Goal: Information Seeking & Learning: Check status

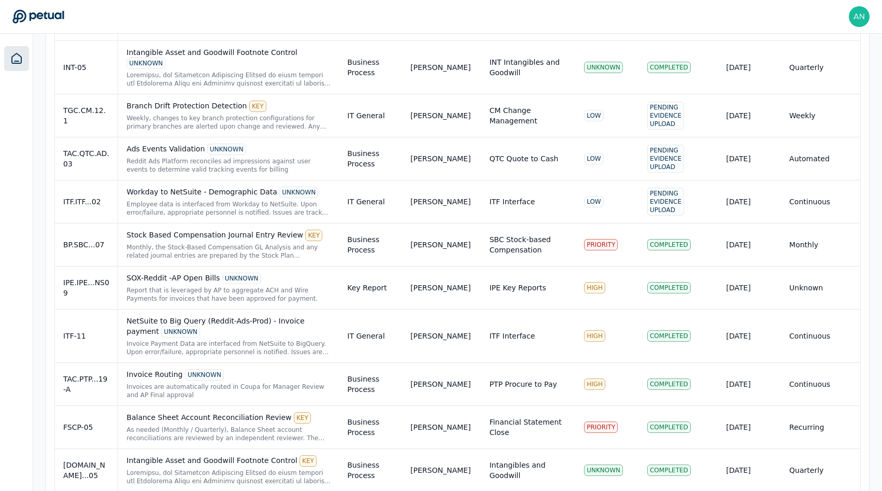
scroll to position [653, 0]
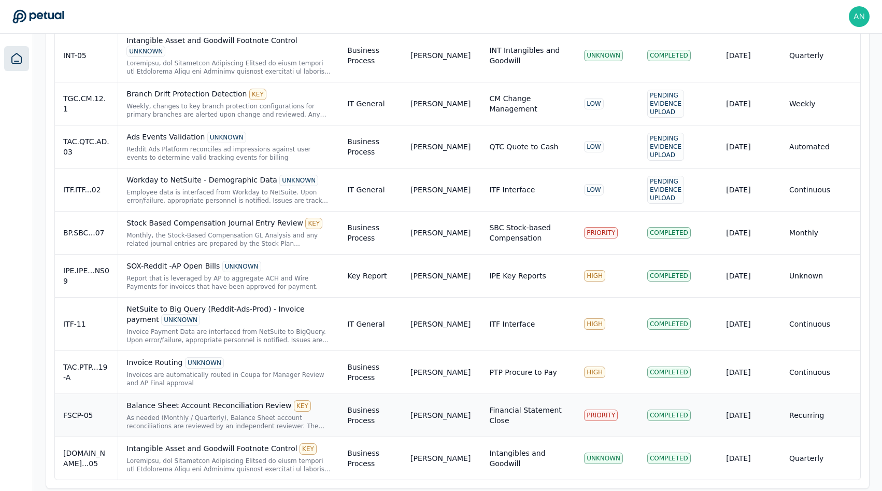
click at [202, 400] on div "Balance Sheet Account Reconciliation Review KEY" at bounding box center [228, 405] width 204 height 11
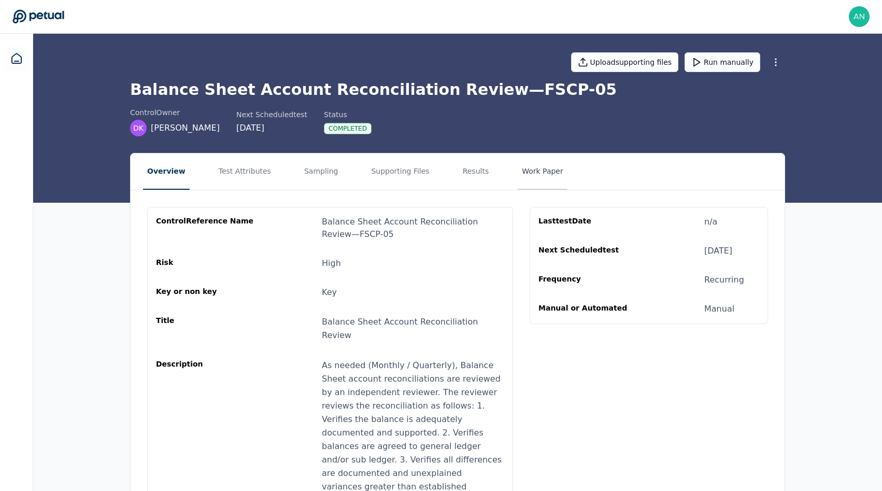
click at [443, 170] on button "Work Paper" at bounding box center [543, 171] width 50 height 36
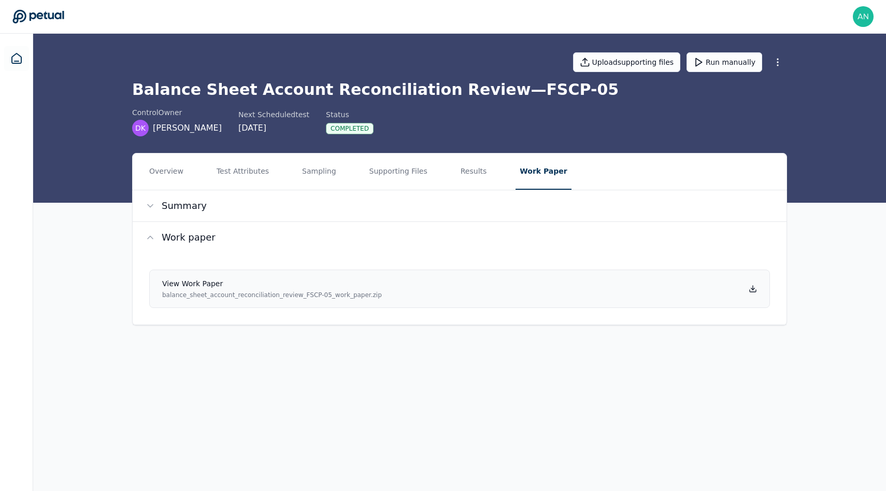
click at [339, 288] on h4 "View work paper" at bounding box center [272, 283] width 220 height 10
click at [443, 168] on button "Results" at bounding box center [474, 171] width 35 height 36
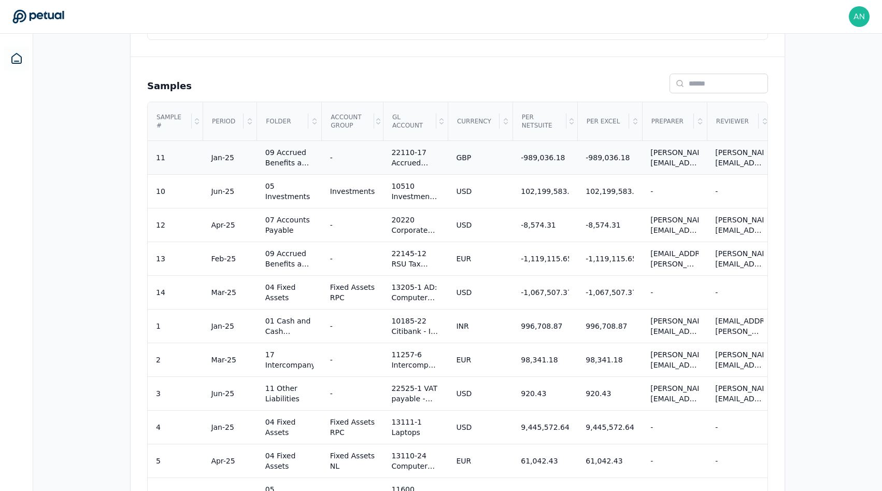
scroll to position [432, 0]
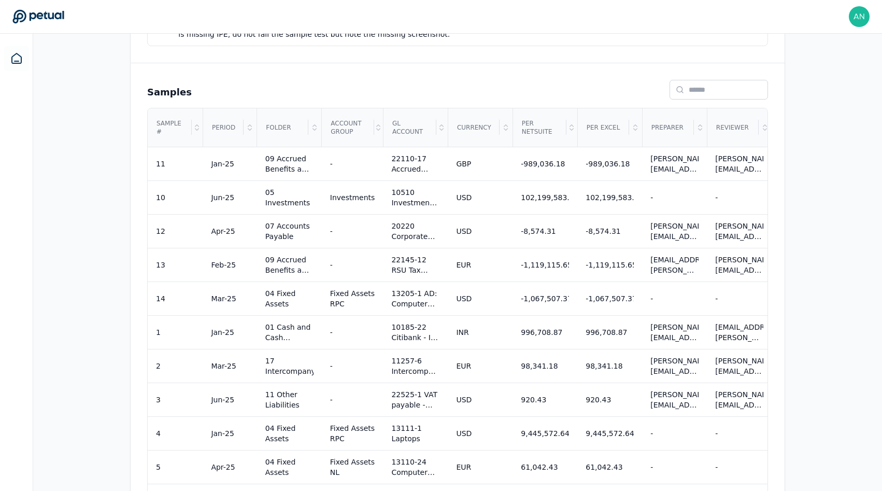
click at [165, 123] on div "Sample #" at bounding box center [170, 127] width 44 height 37
click at [199, 123] on icon at bounding box center [197, 127] width 8 height 8
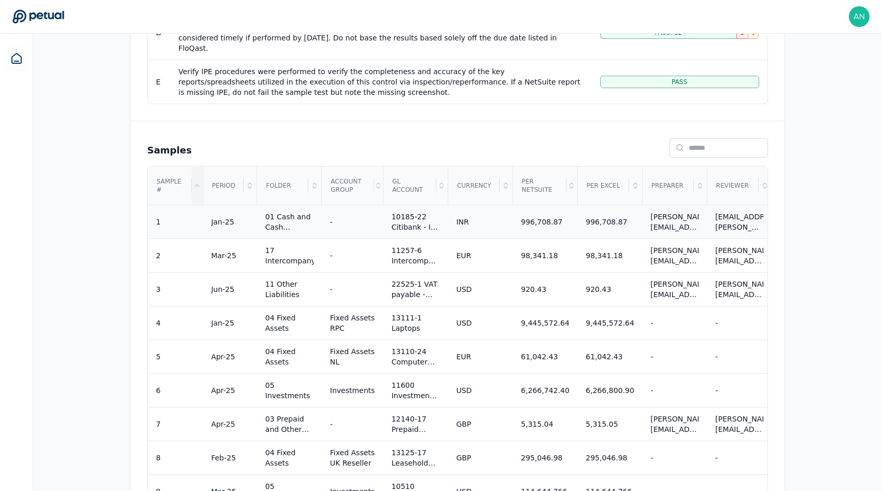
scroll to position [428, 0]
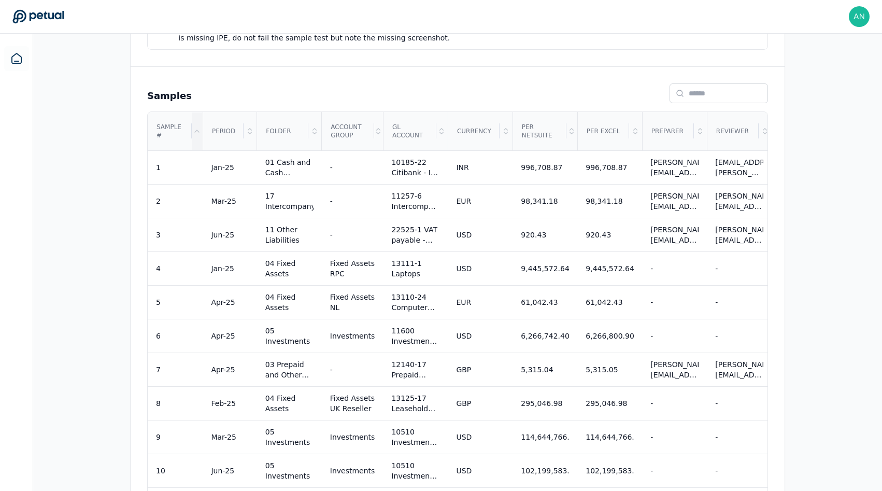
click at [194, 131] on div at bounding box center [197, 130] width 10 height 37
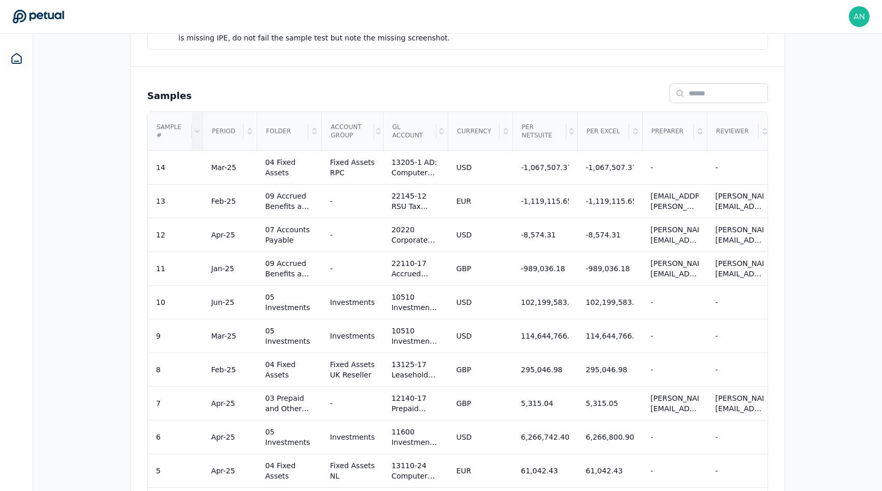
click at [195, 129] on div at bounding box center [197, 130] width 10 height 37
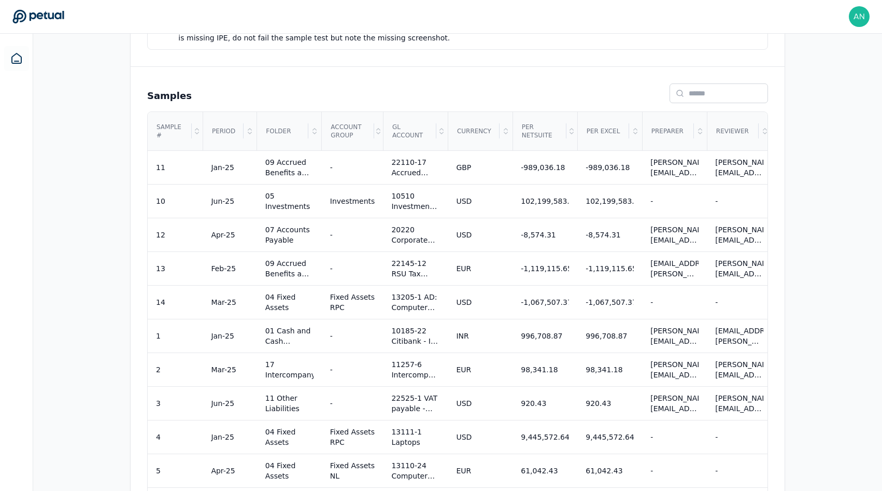
click at [196, 127] on icon at bounding box center [197, 131] width 8 height 8
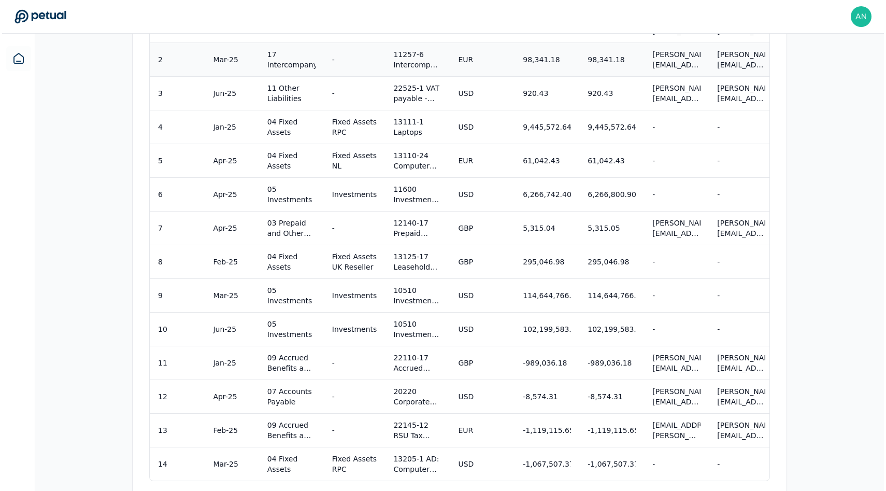
scroll to position [595, 0]
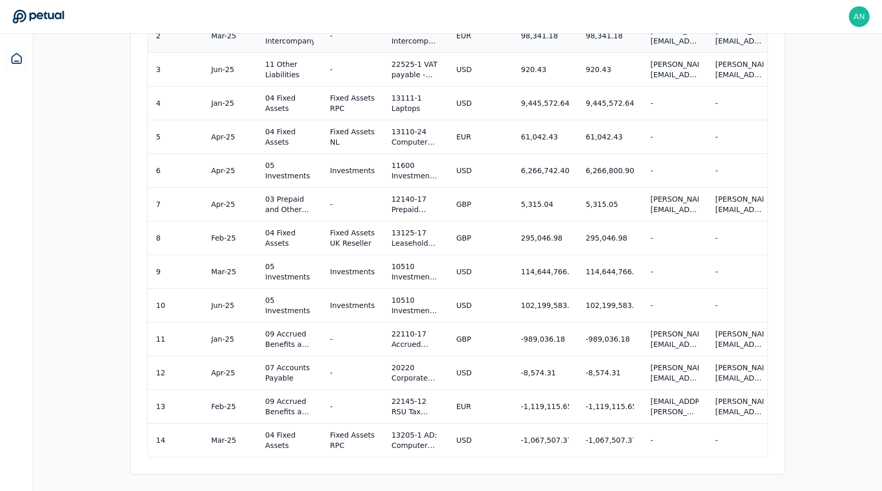
click at [184, 207] on td "7" at bounding box center [175, 204] width 55 height 34
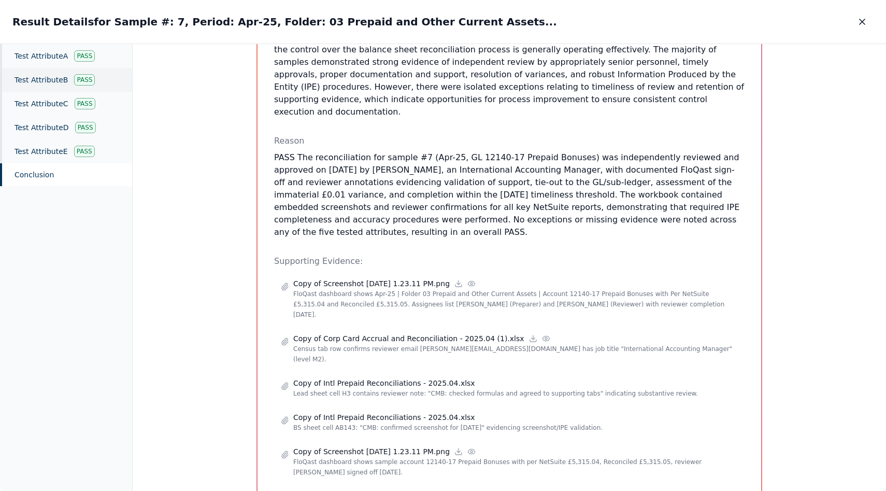
scroll to position [503, 0]
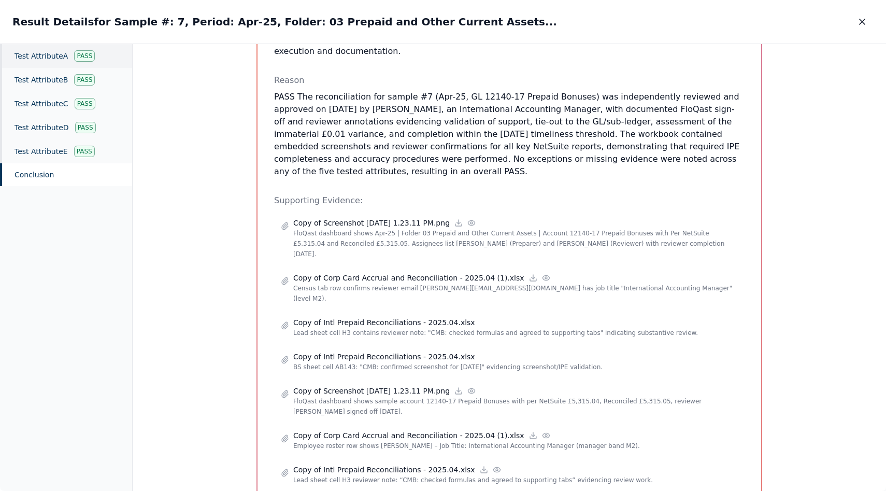
click at [43, 61] on div "Test Attribute A Pass" at bounding box center [66, 56] width 132 height 24
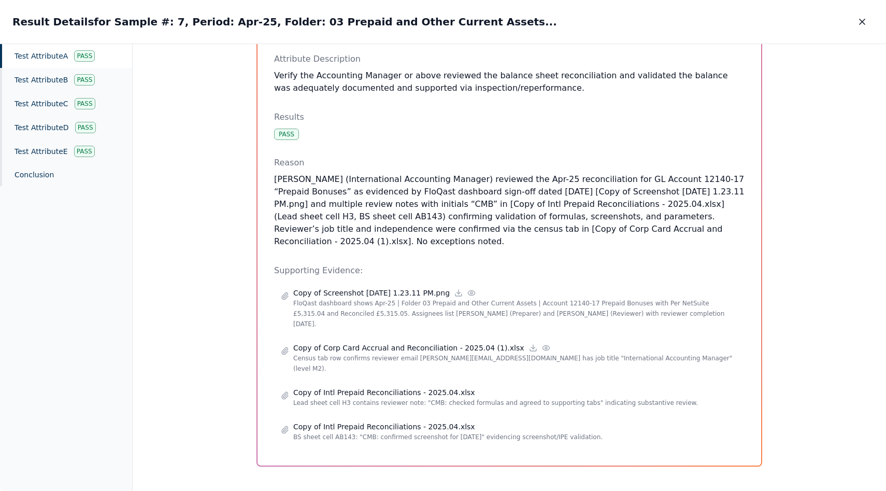
scroll to position [65, 0]
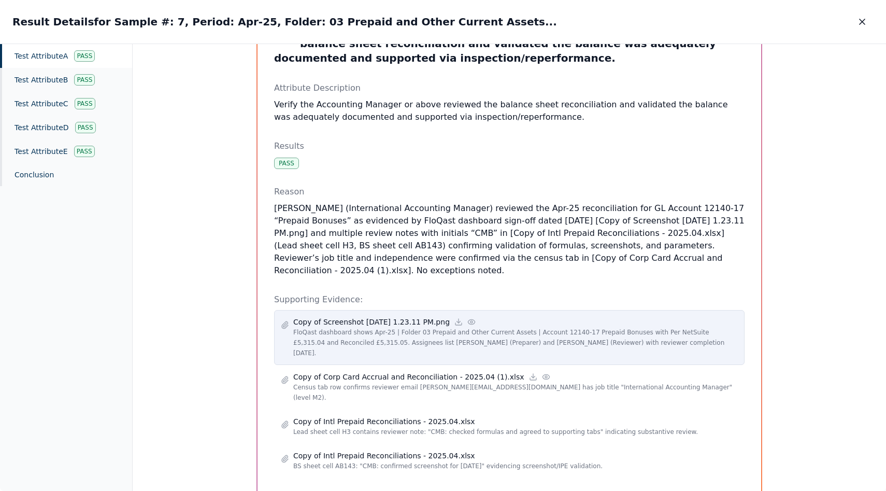
click at [342, 327] on p "FloQast dashboard shows Apr-25 | Folder 03 Prepaid and Other Current Assets | A…" at bounding box center [515, 342] width 445 height 31
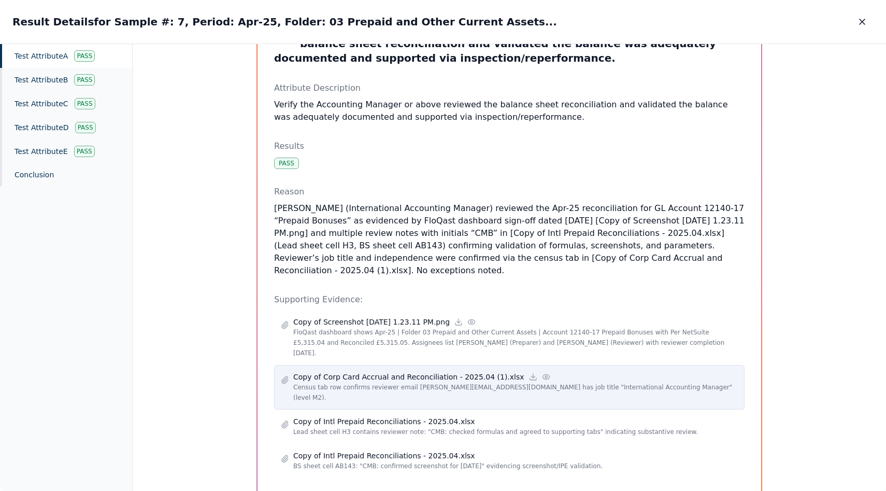
click at [351, 382] on p "Census tab row confirms reviewer email [PERSON_NAME][EMAIL_ADDRESS][DOMAIN_NAME…" at bounding box center [515, 392] width 445 height 21
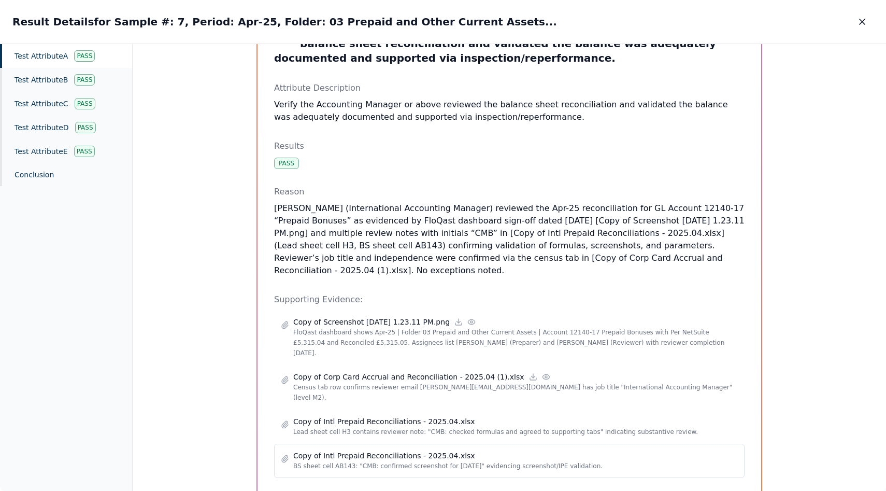
click at [350, 450] on p "Copy of Intl Prepaid Reconciliations - 2025.04.xlsx" at bounding box center [384, 455] width 182 height 10
click at [346, 450] on p "Copy of Intl Prepaid Reconciliations - 2025.04.xlsx" at bounding box center [384, 455] width 182 height 10
click at [308, 450] on p "Copy of Intl Prepaid Reconciliations - 2025.04.xlsx" at bounding box center [384, 455] width 182 height 10
click at [331, 427] on p "Lead sheet cell H3 contains reviewer note: "CMB: checked formulas and agreed to…" at bounding box center [515, 432] width 445 height 10
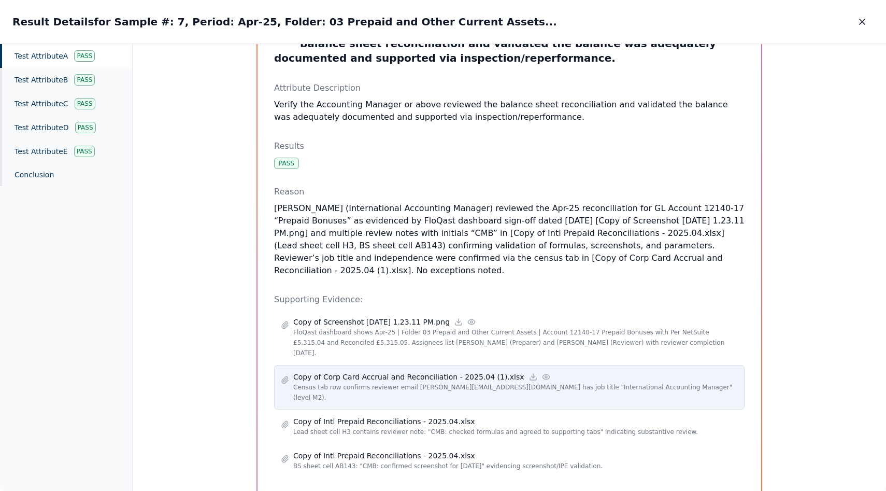
click at [357, 372] on p "Copy of Corp Card Accrual and Reconciliation - 2025.04 (1).xlsx" at bounding box center [408, 377] width 231 height 10
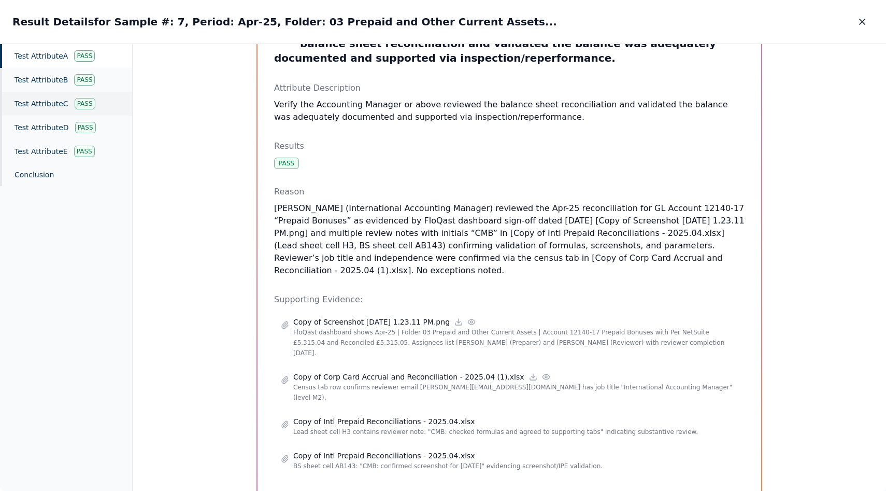
click at [59, 93] on div "Test Attribute C Pass" at bounding box center [66, 104] width 132 height 24
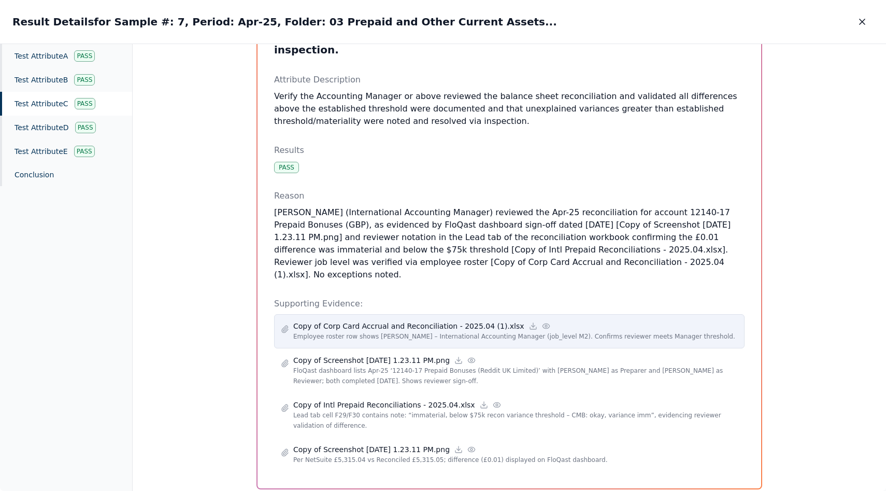
click at [374, 321] on p "Copy of Corp Card Accrual and Reconciliation - 2025.04 (1).xlsx" at bounding box center [408, 326] width 231 height 10
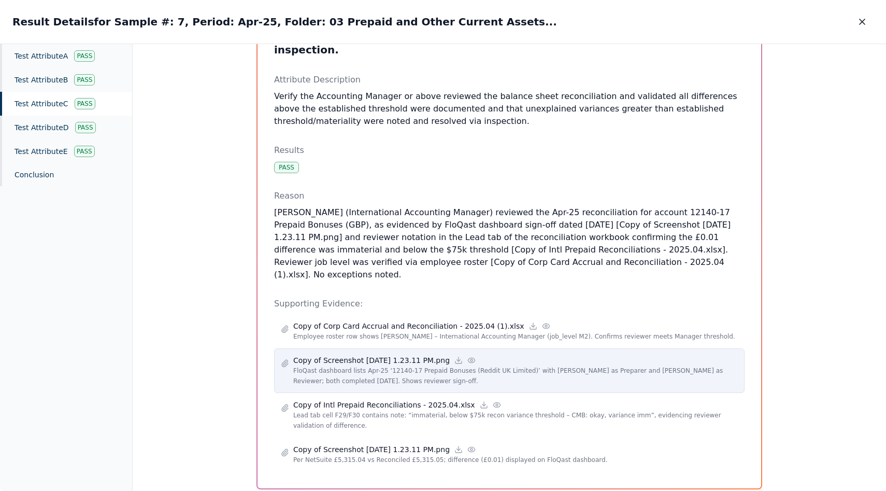
click at [319, 355] on p "Copy of Screenshot [DATE] 1.23.11 PM.png" at bounding box center [371, 360] width 157 height 10
click at [347, 348] on div "Copy of Screenshot [DATE] 1.23.11 PM.png FloQast dashboard lists Apr-25 ‘12140-…" at bounding box center [509, 370] width 471 height 45
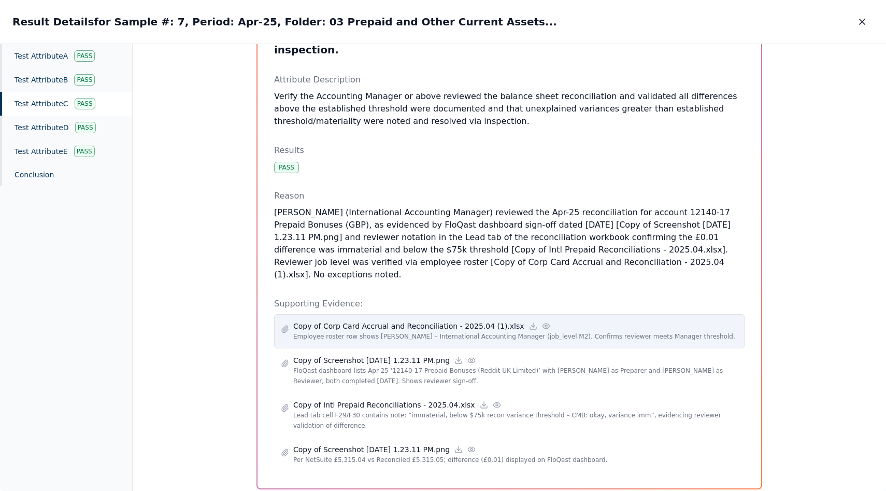
click at [344, 321] on p "Copy of Corp Card Accrual and Reconciliation - 2025.04 (1).xlsx" at bounding box center [408, 326] width 231 height 10
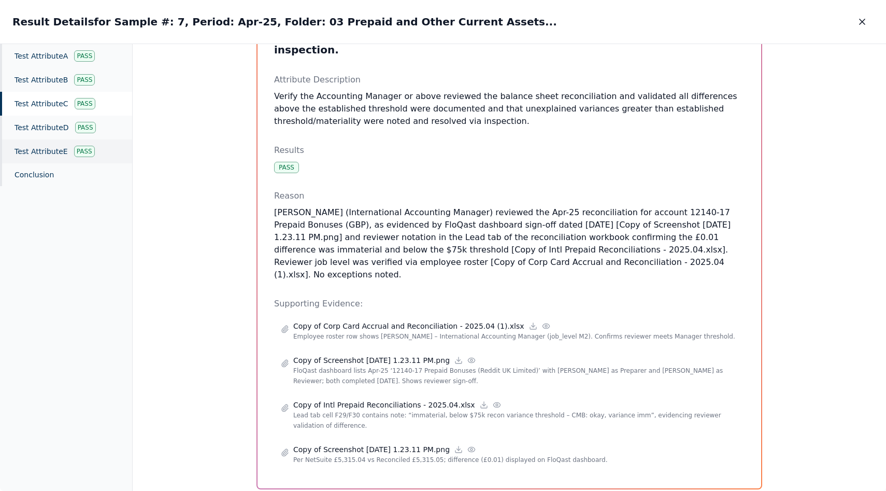
click at [54, 146] on div "Test Attribute E Pass" at bounding box center [66, 151] width 132 height 24
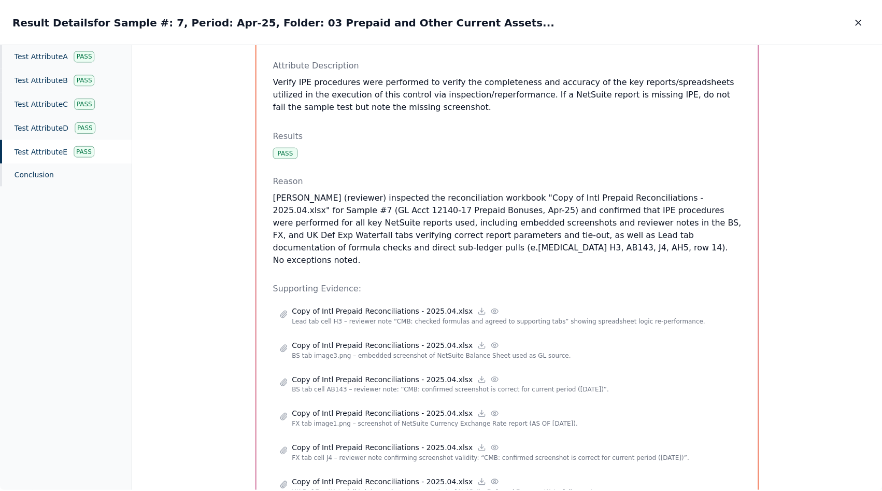
scroll to position [218, 0]
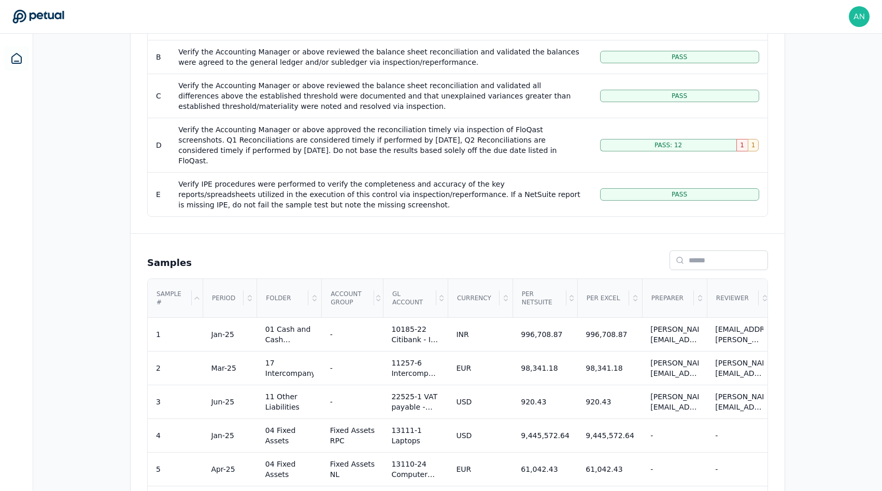
scroll to position [595, 0]
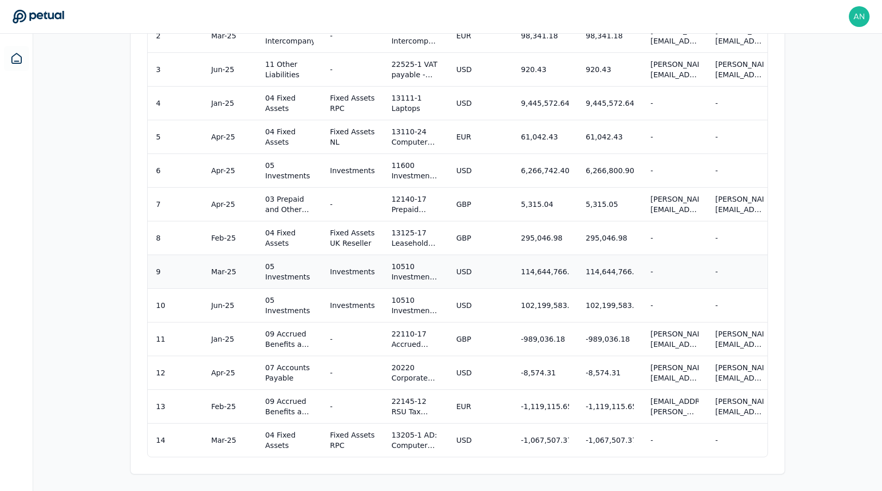
click at [242, 269] on div "Mar-25" at bounding box center [229, 271] width 37 height 10
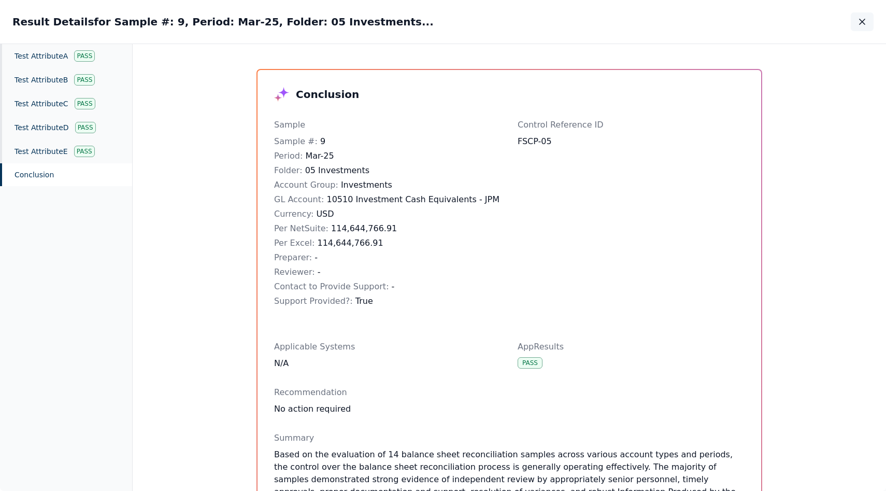
click at [443, 23] on icon "button" at bounding box center [862, 22] width 10 height 10
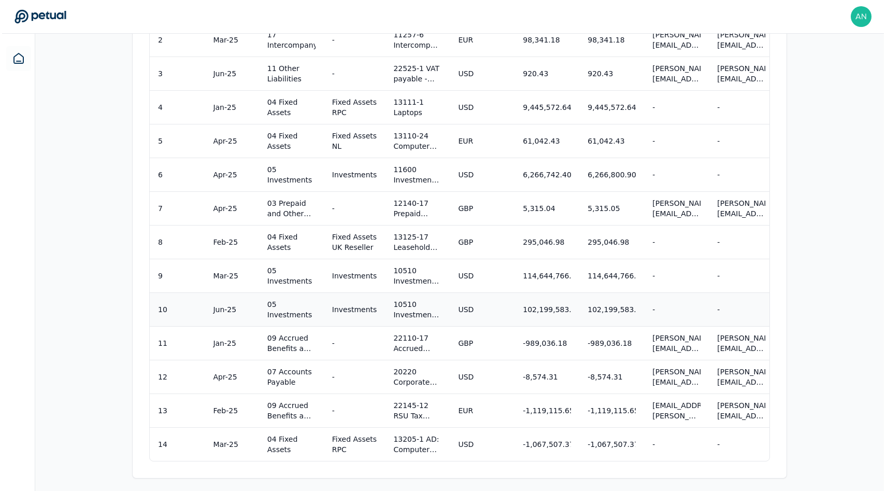
scroll to position [595, 0]
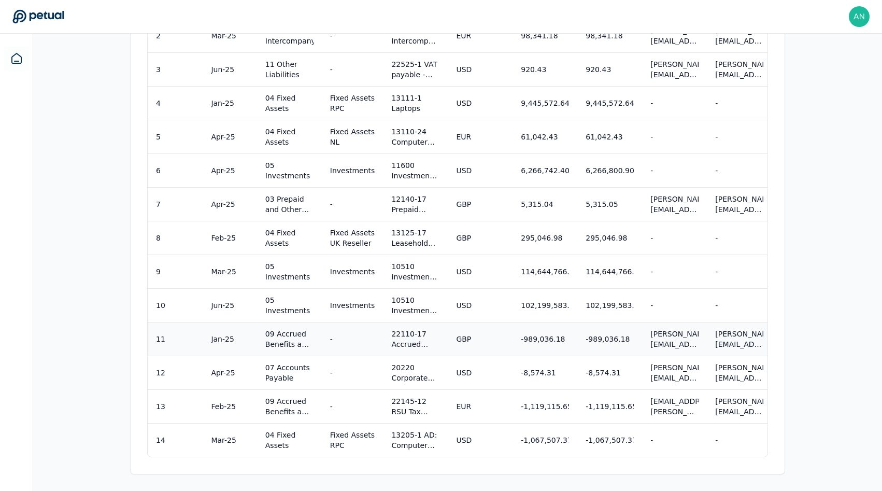
click at [182, 343] on td "11" at bounding box center [175, 339] width 55 height 34
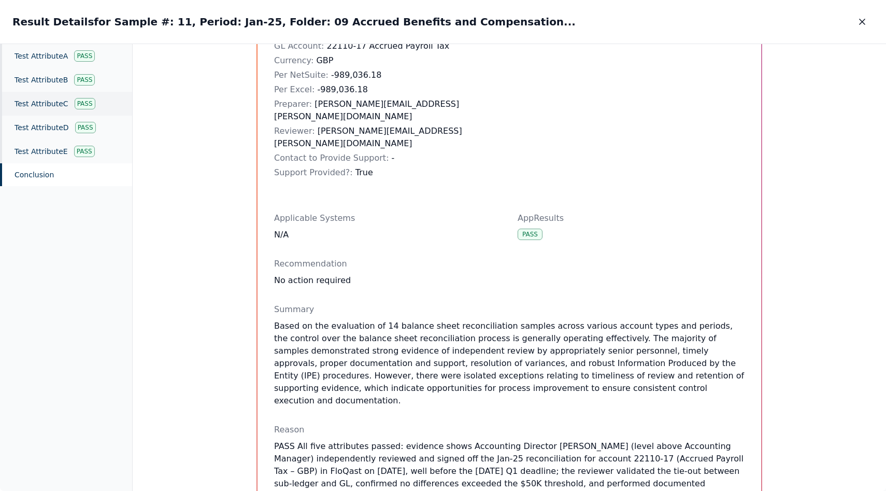
click at [52, 99] on div "Test Attribute C Pass" at bounding box center [66, 104] width 132 height 24
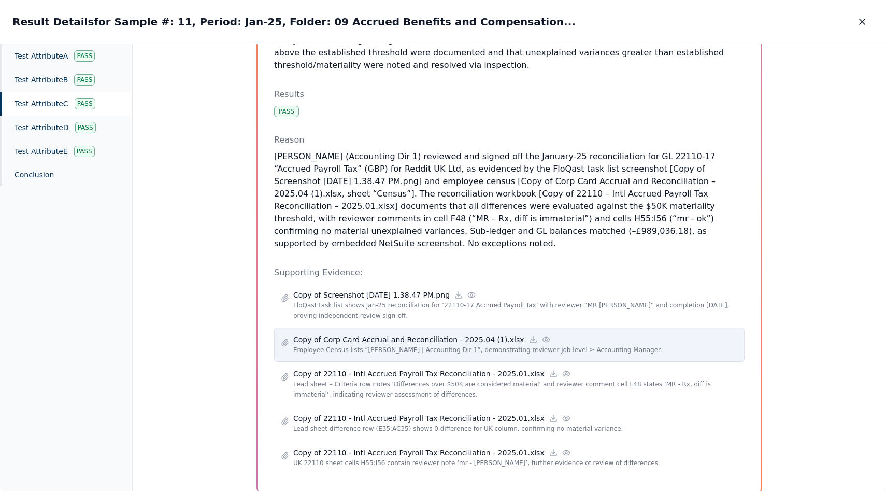
scroll to position [161, 0]
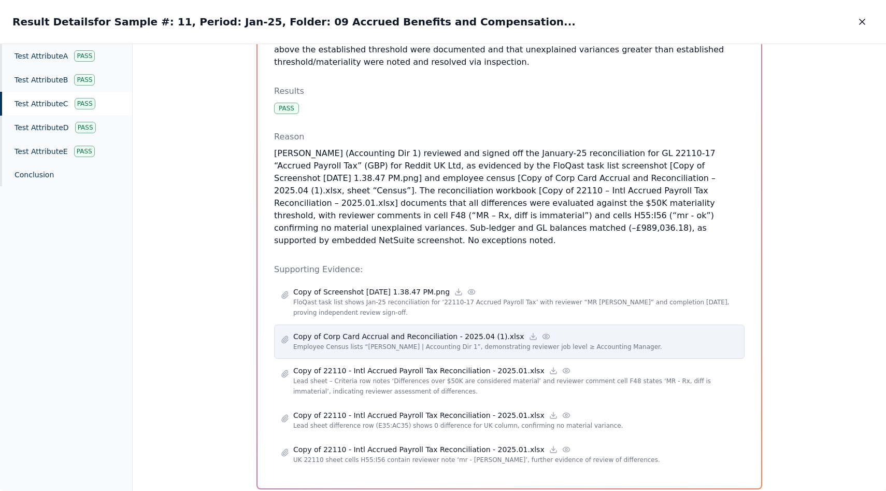
click at [330, 331] on p "Copy of Corp Card Accrual and Reconciliation - 2025.04 (1).xlsx" at bounding box center [408, 336] width 231 height 10
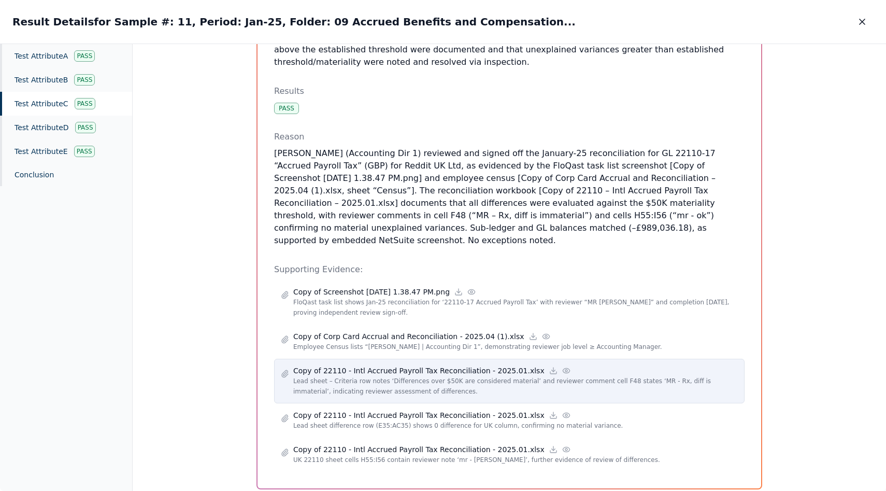
click at [308, 365] on p "Copy of 22110 - Intl Accrued Payroll Tax Reconciliation - 2025.01.xlsx" at bounding box center [418, 370] width 251 height 10
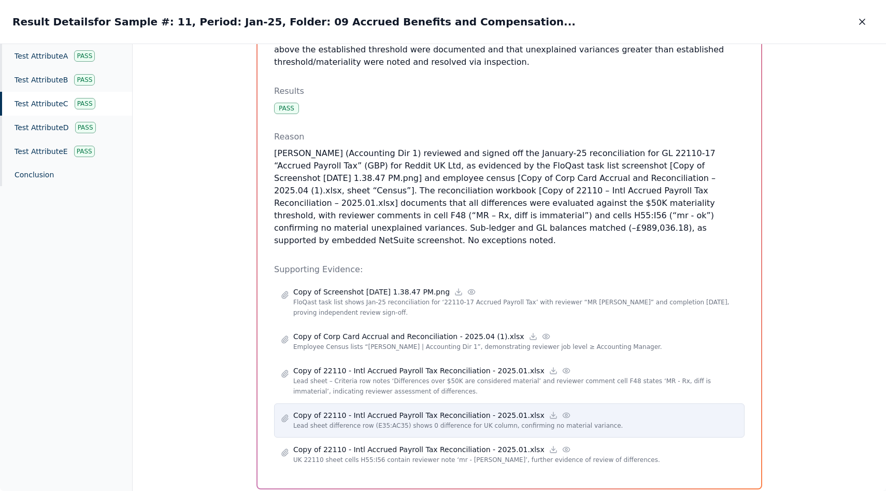
click at [322, 410] on p "Copy of 22110 - Intl Accrued Payroll Tax Reconciliation - 2025.01.xlsx" at bounding box center [418, 415] width 251 height 10
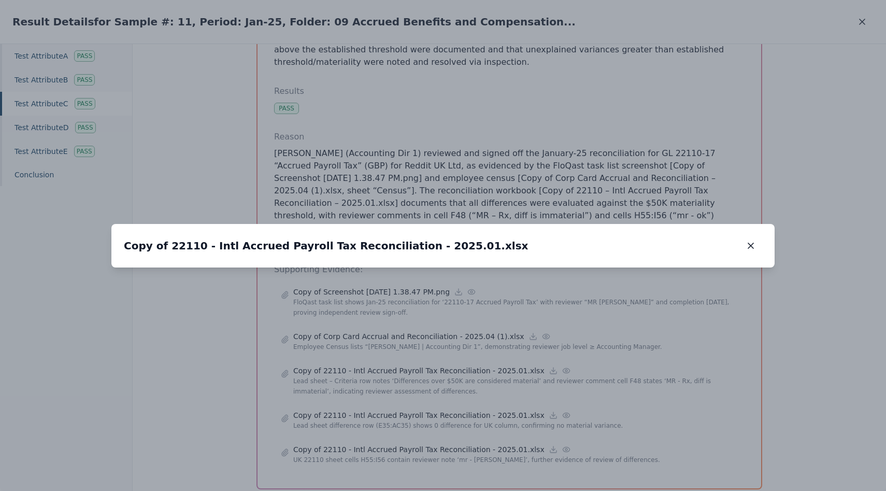
click at [443, 224] on div "Copy of 22110 - Intl Accrued Payroll Tax Reconciliation - 2025.01.xlsx Copy of …" at bounding box center [443, 246] width 664 height 44
click at [443, 236] on button "button" at bounding box center [751, 245] width 23 height 19
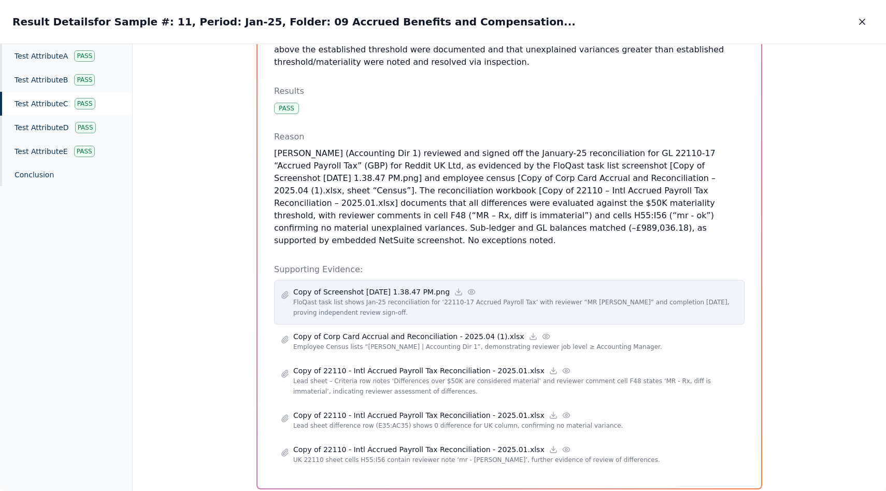
click at [341, 297] on p "FloQast task list shows Jan-25 reconciliation for ‘22110-17 Accrued Payroll Tax…" at bounding box center [515, 307] width 445 height 21
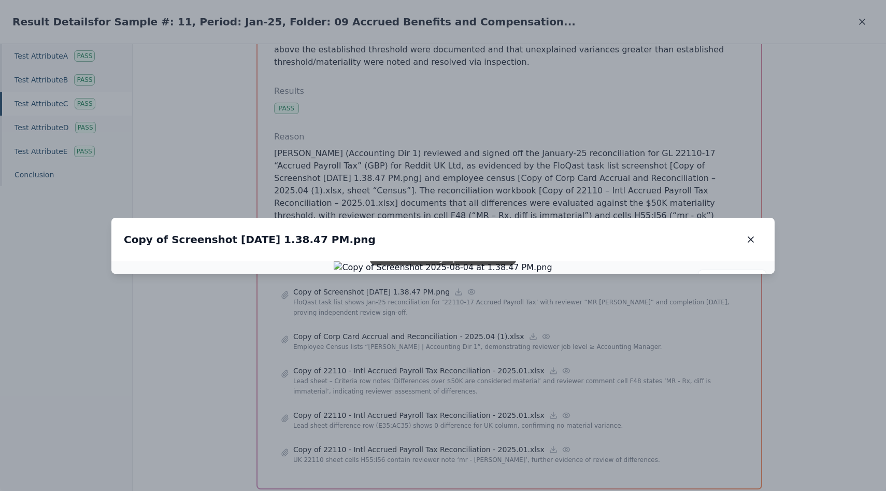
click at [443, 218] on div "Copy of Screenshot [DATE] 1.38.47 PM.png Copy of Screenshot [DATE] 1.38.47 PM.p…" at bounding box center [443, 240] width 664 height 44
click at [443, 230] on button "button" at bounding box center [751, 239] width 23 height 19
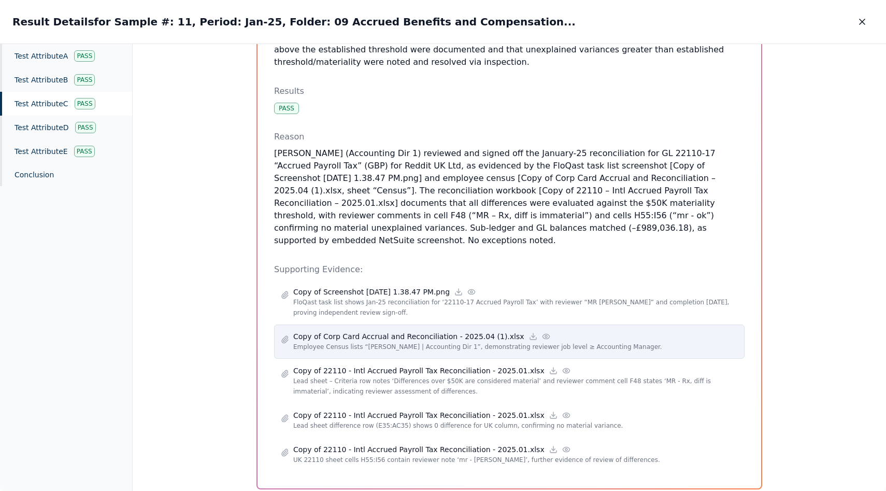
click at [415, 331] on p "Copy of Corp Card Accrual and Reconciliation - 2025.04 (1).xlsx" at bounding box center [408, 336] width 231 height 10
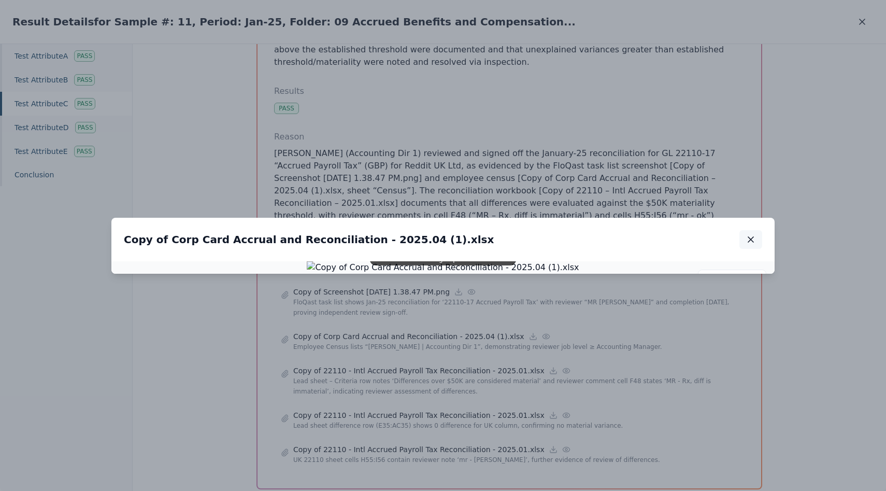
click at [443, 230] on button "button" at bounding box center [751, 239] width 23 height 19
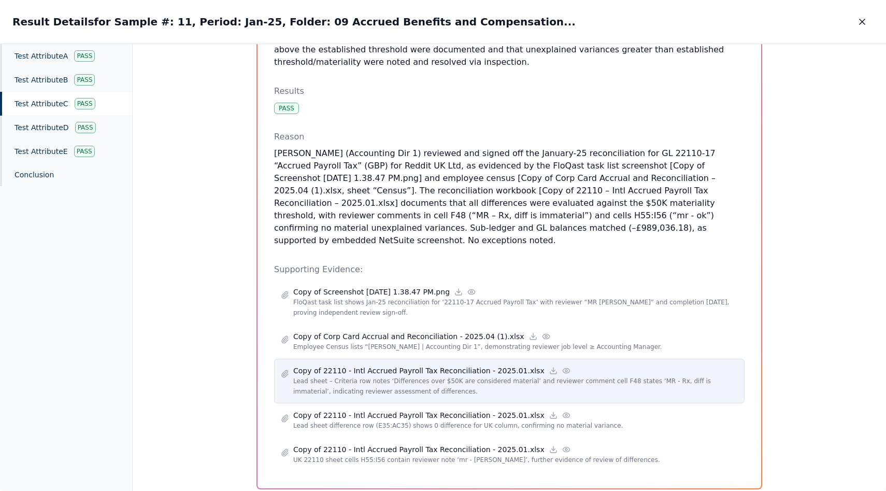
click at [415, 365] on p "Copy of 22110 - Intl Accrued Payroll Tax Reconciliation - 2025.01.xlsx" at bounding box center [418, 370] width 251 height 10
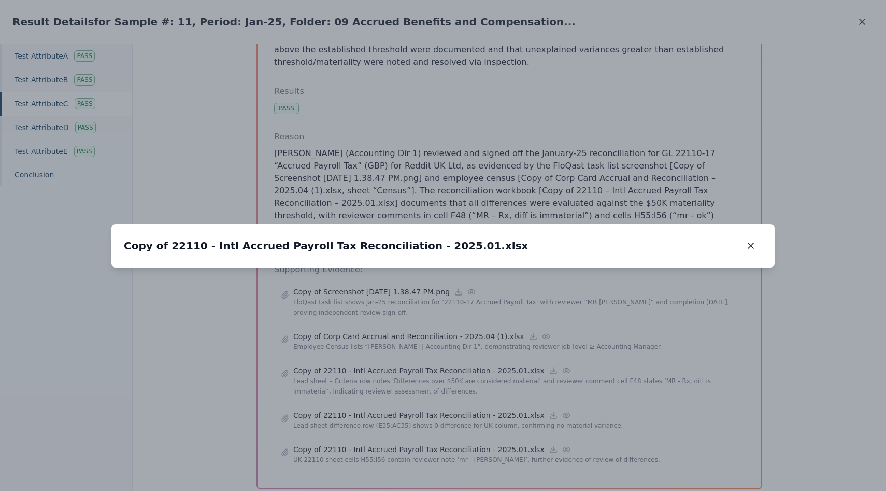
drag, startPoint x: 242, startPoint y: 170, endPoint x: 235, endPoint y: 195, distance: 25.8
click at [443, 380] on img at bounding box center [545, 380] width 0 height 0
drag, startPoint x: 197, startPoint y: 231, endPoint x: 251, endPoint y: 181, distance: 73.4
click at [443, 324] on img at bounding box center [607, 324] width 0 height 0
click at [443, 241] on icon "button" at bounding box center [751, 246] width 10 height 10
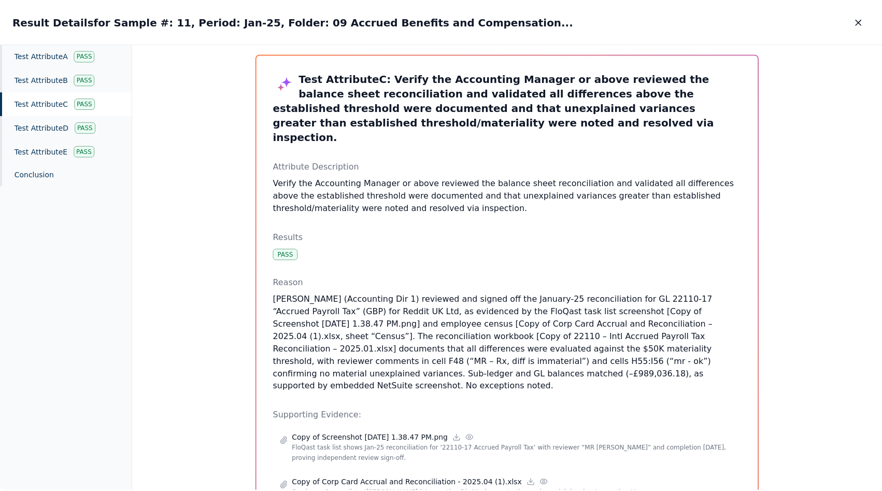
scroll to position [0, 0]
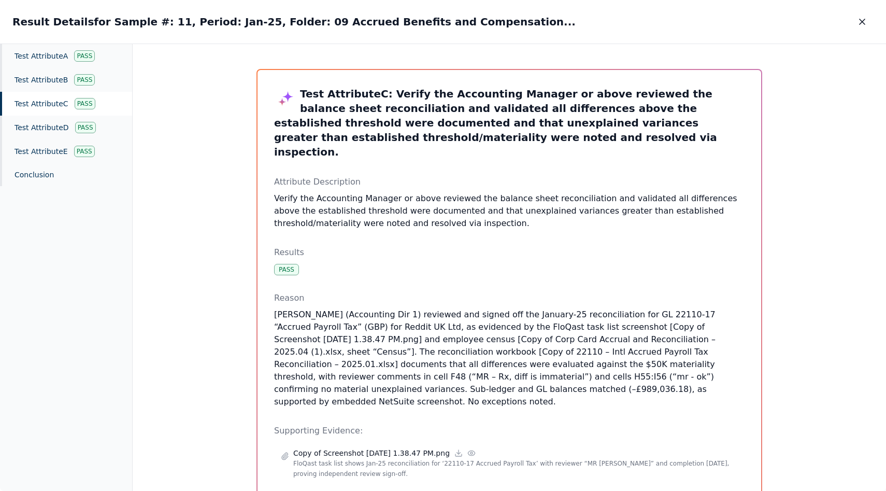
drag, startPoint x: 855, startPoint y: 24, endPoint x: 861, endPoint y: 22, distance: 6.4
click at [443, 23] on button "button" at bounding box center [862, 21] width 23 height 19
click at [443, 22] on img at bounding box center [859, 16] width 21 height 21
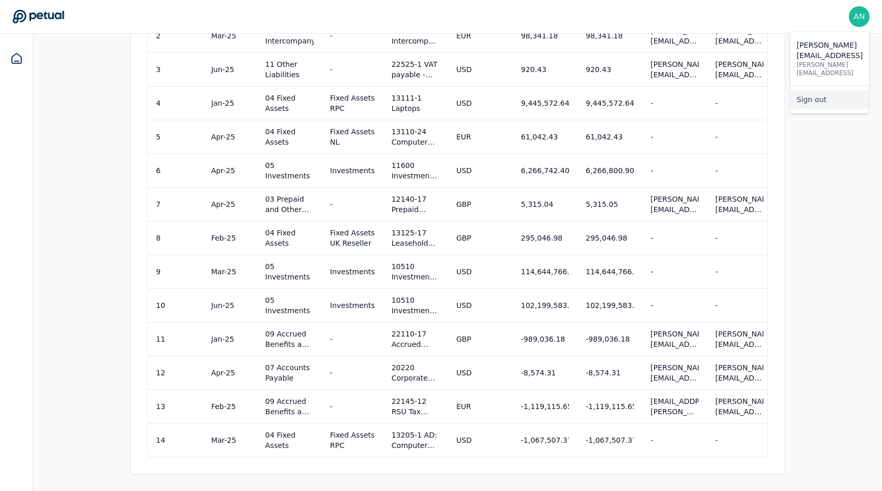
click at [443, 90] on link "Sign out" at bounding box center [830, 99] width 79 height 19
